Goal: Task Accomplishment & Management: Manage account settings

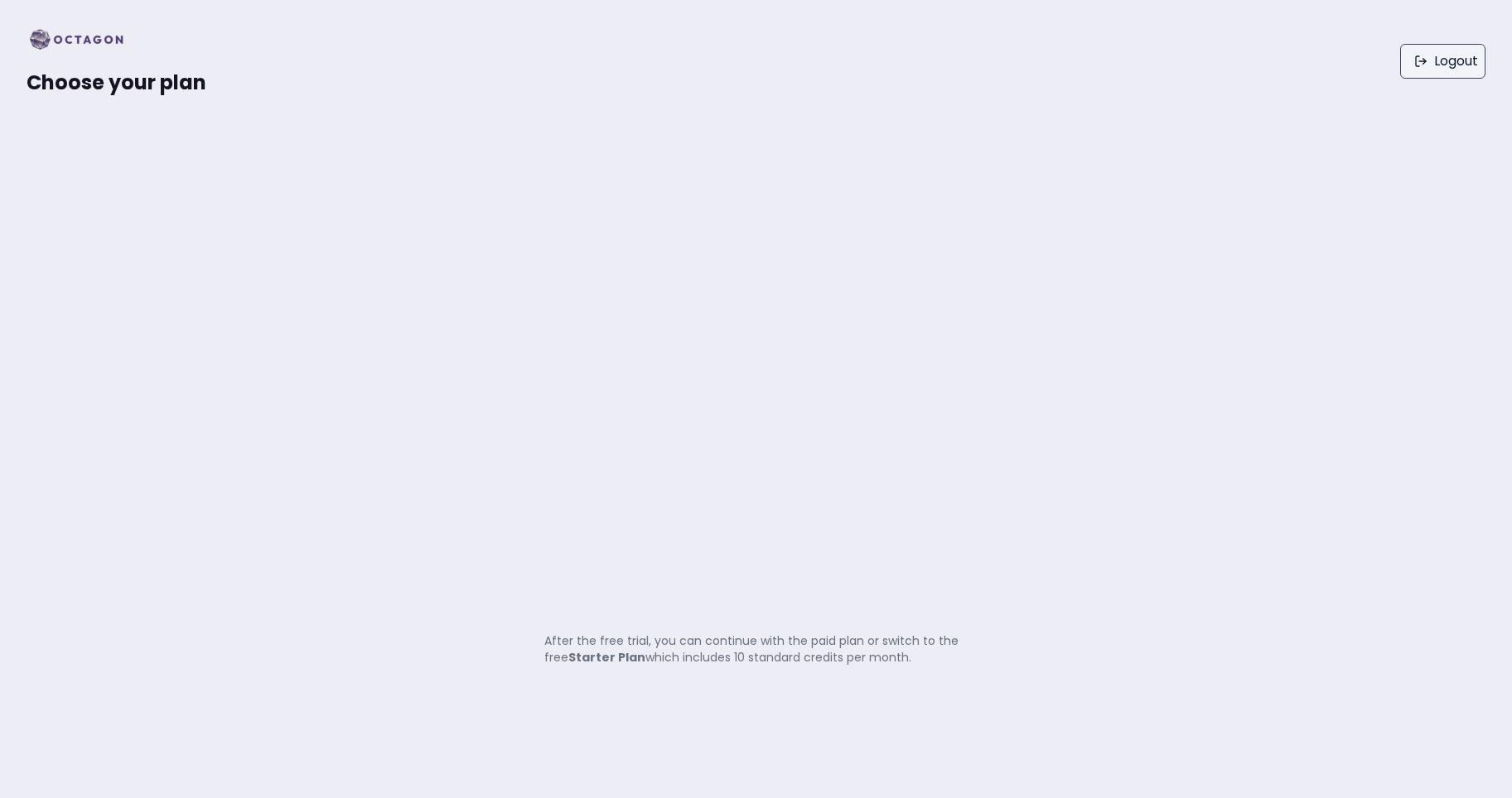
click at [1448, 55] on link "Logout" at bounding box center [1442, 61] width 85 height 34
